Goal: Transaction & Acquisition: Purchase product/service

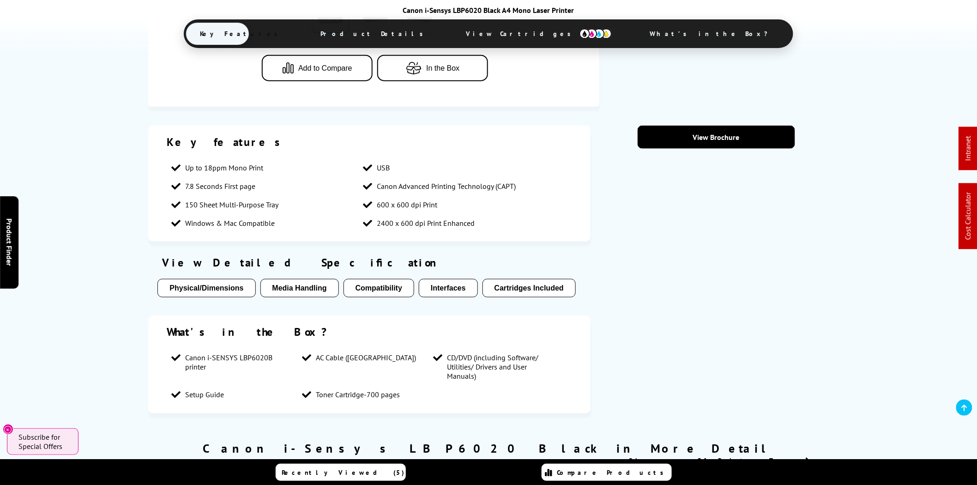
click at [501, 37] on span "View Cartridges" at bounding box center [539, 34] width 174 height 24
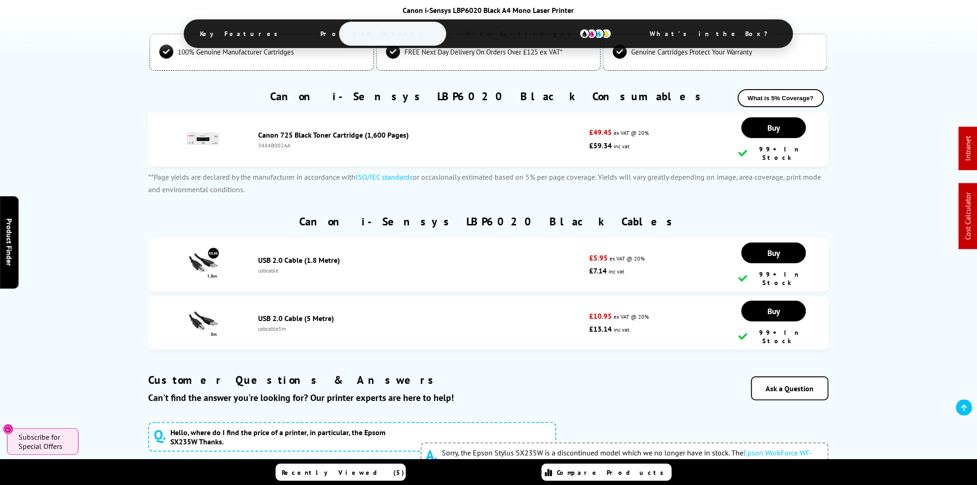
scroll to position [1443, 0]
drag, startPoint x: 656, startPoint y: 143, endPoint x: 270, endPoint y: 134, distance: 386.4
click at [257, 134] on li "Canon 725 Black Toner Cartridge (1,600 Pages) 3484B002AA £49.45 ex VAT @ 20% £5…" at bounding box center [488, 139] width 680 height 54
copy li "Canon 725 Black Toner Cartridge (1,600 Pages) 3484B002AA £49.45 ex VAT @ 20% £5…"
